Goal: Find specific page/section: Find specific page/section

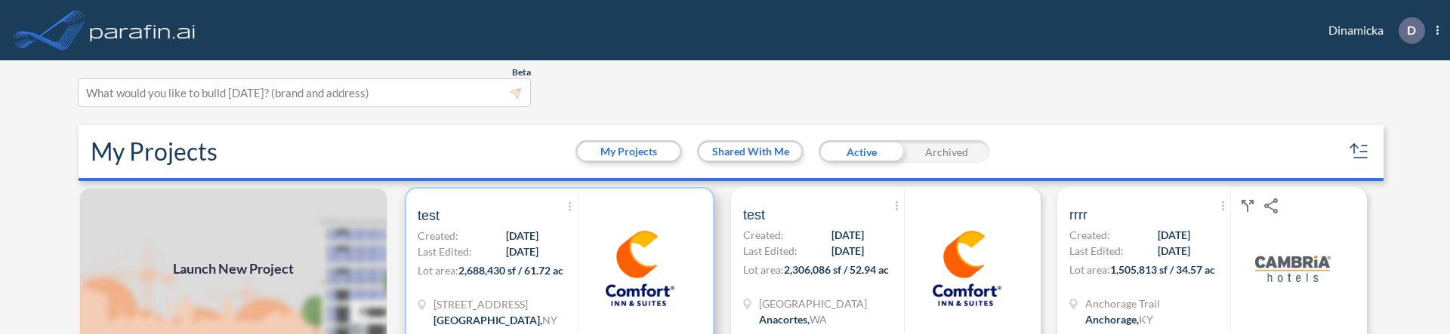
click at [471, 259] on p "Last Edited: [DATE]" at bounding box center [478, 252] width 121 height 16
